Goal: Task Accomplishment & Management: Use online tool/utility

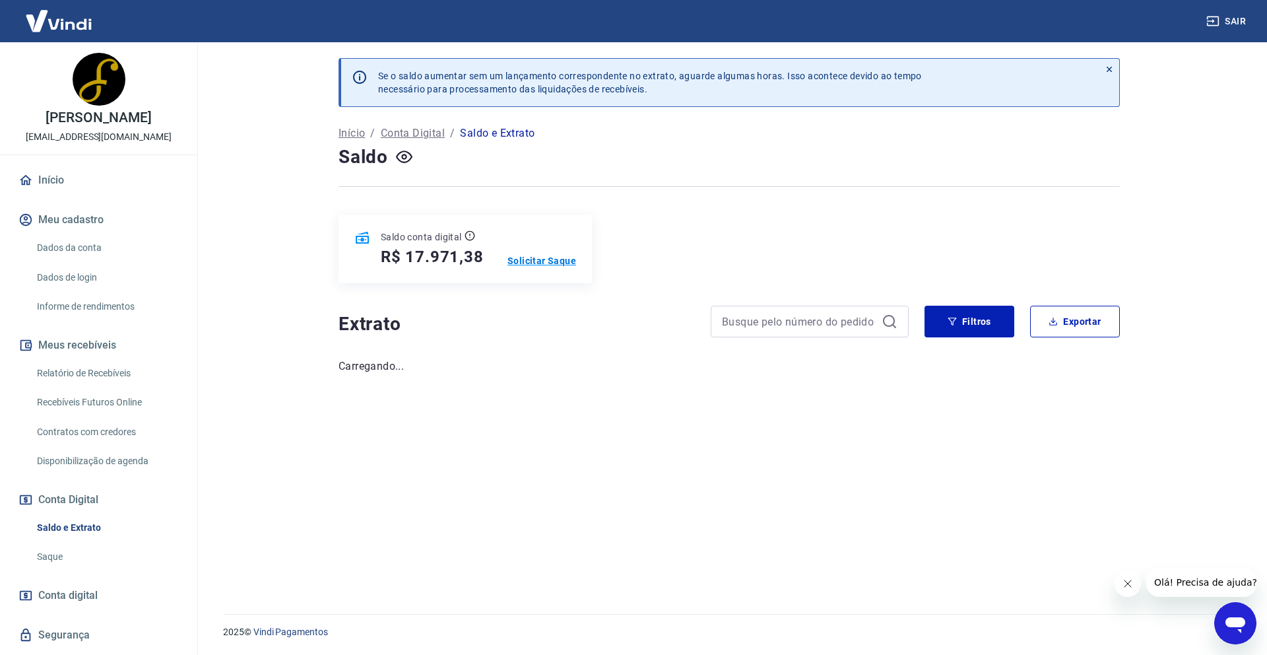
click at [536, 261] on p "Solicitar Saque" at bounding box center [541, 260] width 69 height 13
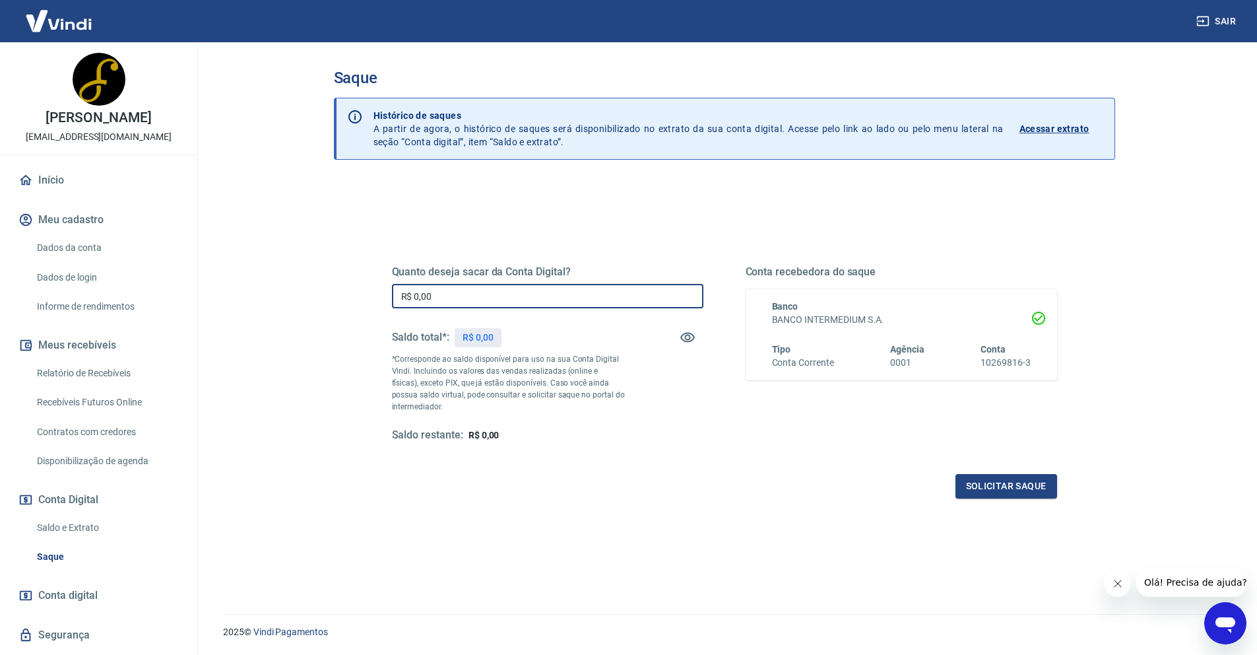
click at [534, 289] on input "R$ 0,00" at bounding box center [547, 296] width 311 height 24
type input "R$ 14.971,38"
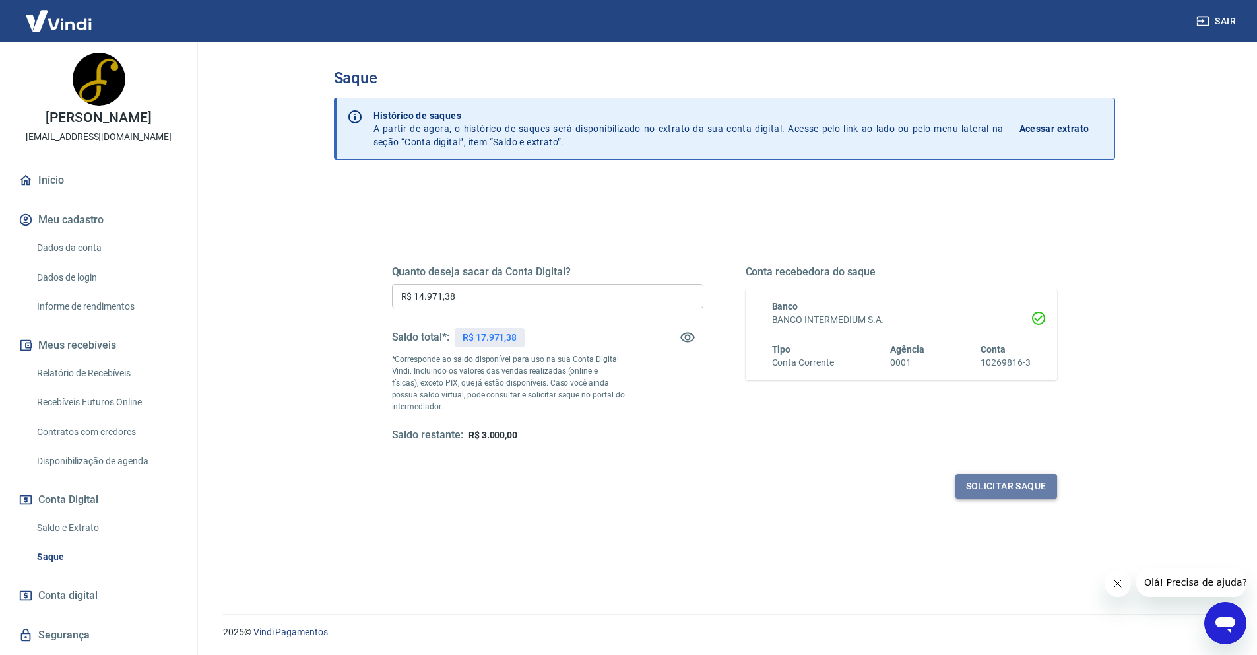
click at [983, 492] on button "Solicitar saque" at bounding box center [1006, 486] width 102 height 24
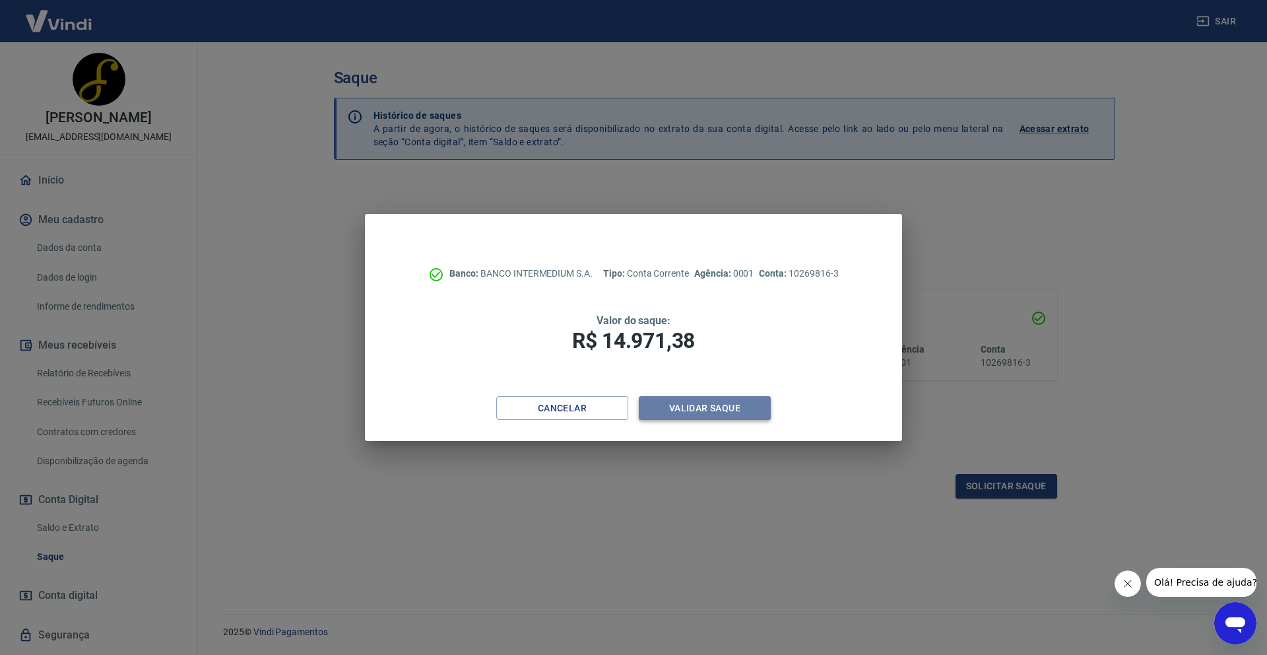
click at [678, 409] on button "Validar saque" at bounding box center [705, 408] width 132 height 24
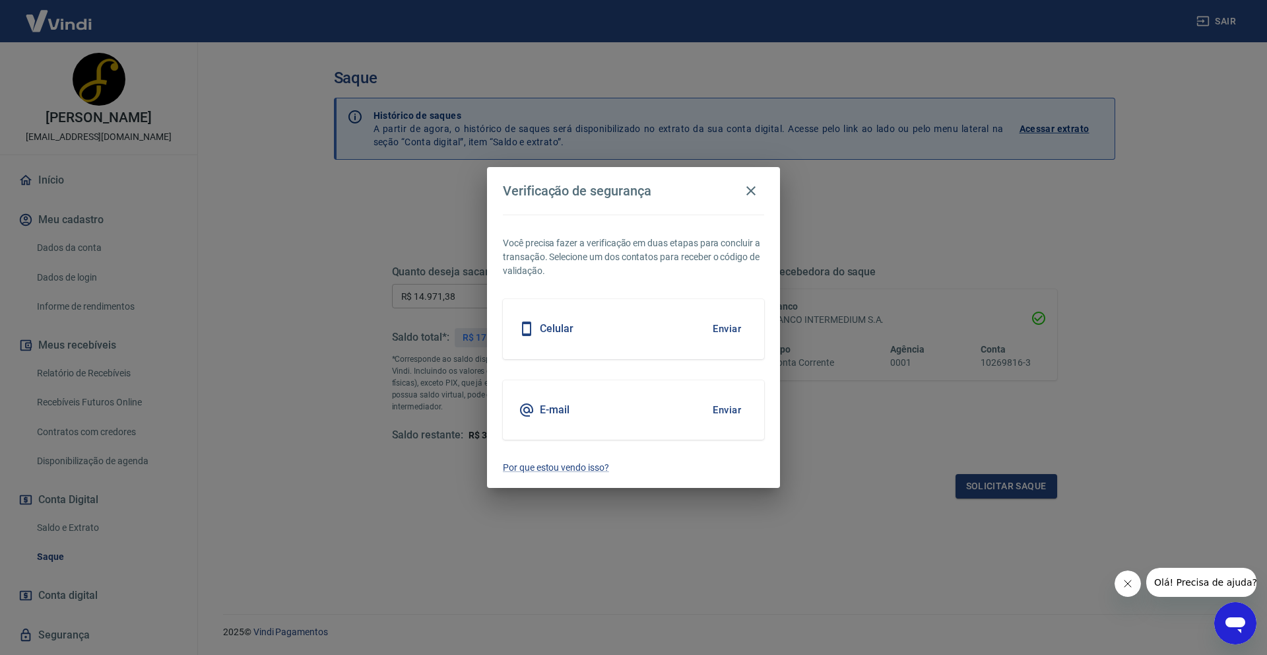
click at [732, 329] on button "Enviar" at bounding box center [726, 329] width 43 height 28
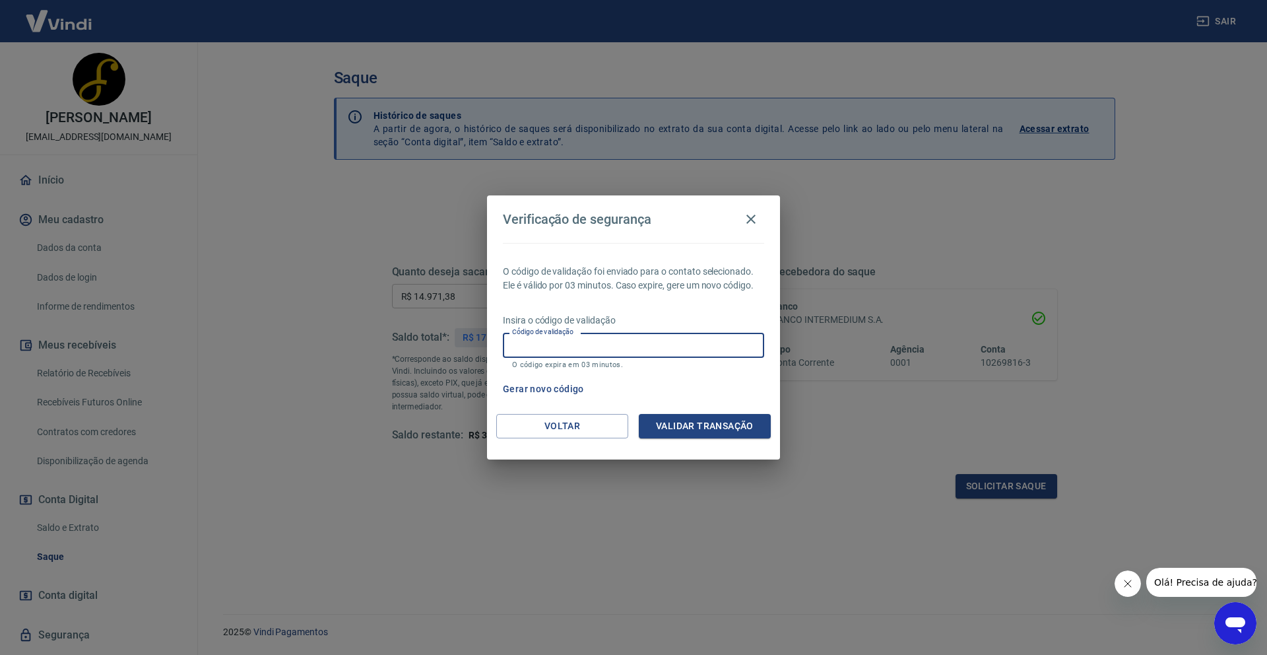
click at [571, 352] on input "Código de validação" at bounding box center [633, 345] width 261 height 24
type input "438044"
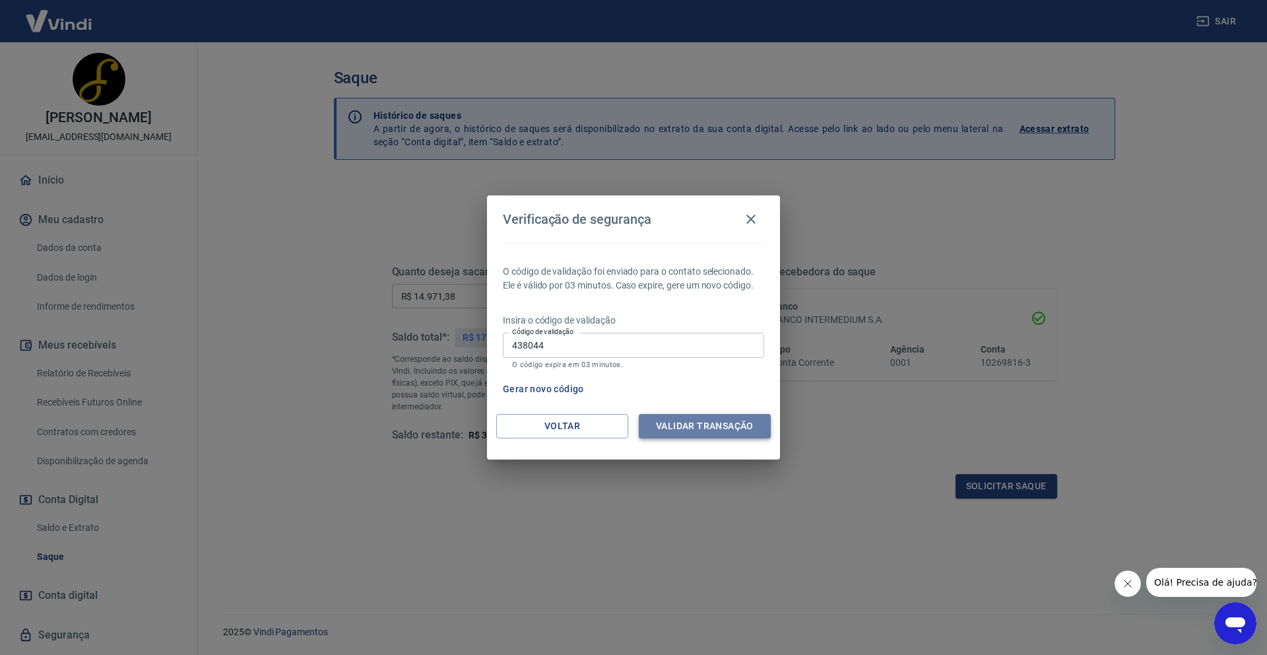
click at [712, 429] on button "Validar transação" at bounding box center [705, 426] width 132 height 24
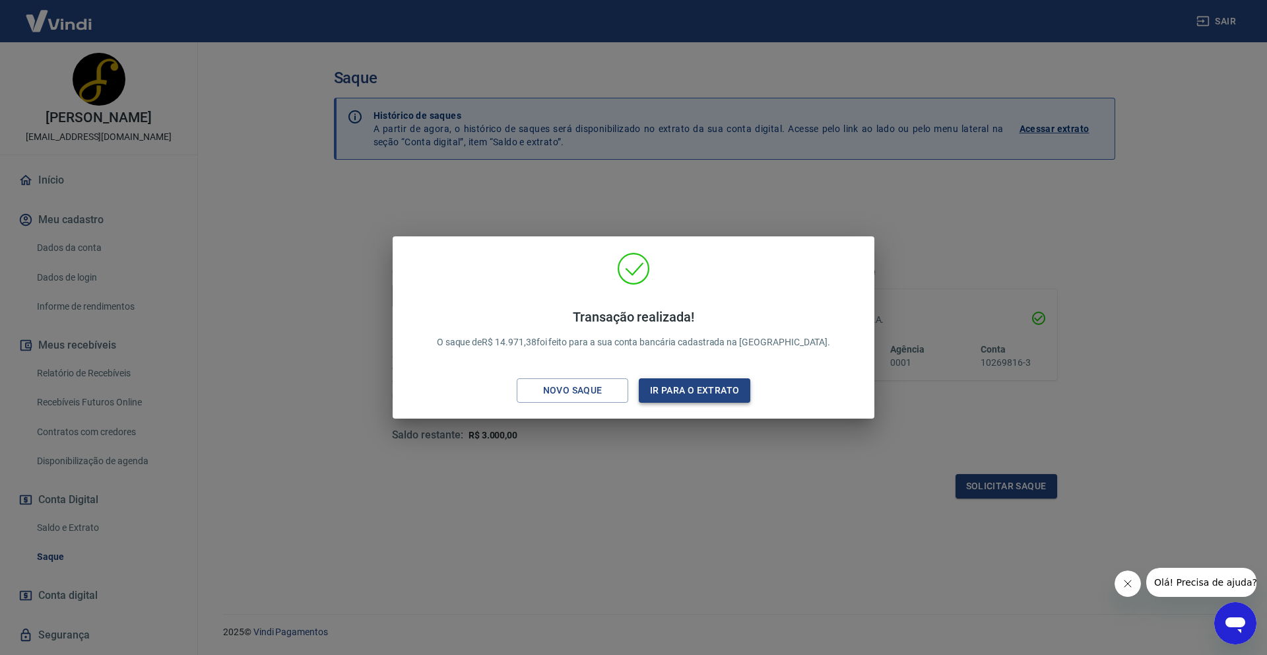
click at [682, 378] on button "Ir para o extrato" at bounding box center [695, 390] width 112 height 24
